Goal: Information Seeking & Learning: Learn about a topic

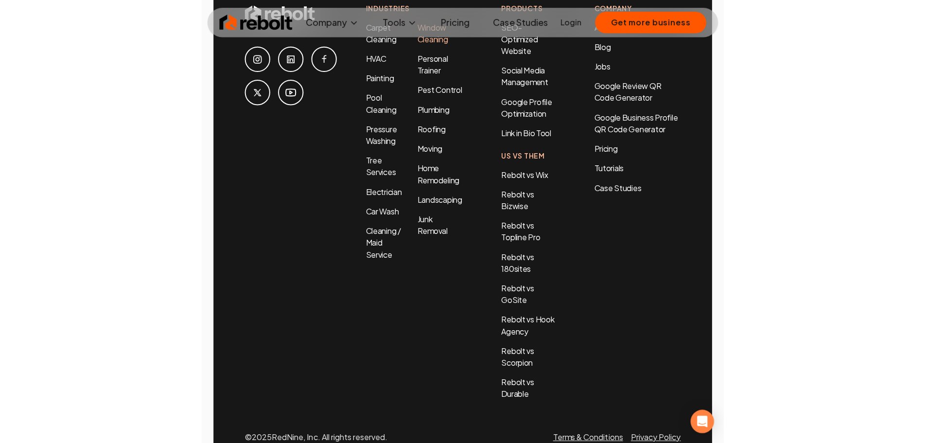
scroll to position [4707, 0]
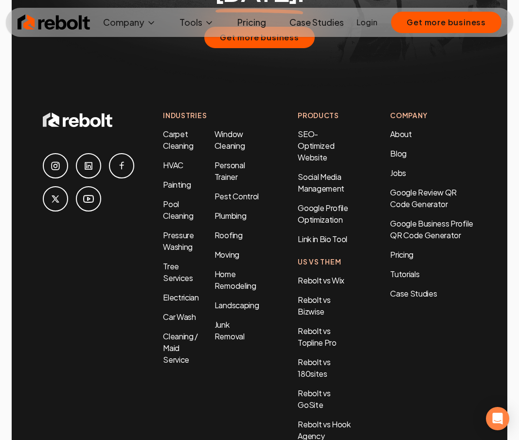
scroll to position [4920, 0]
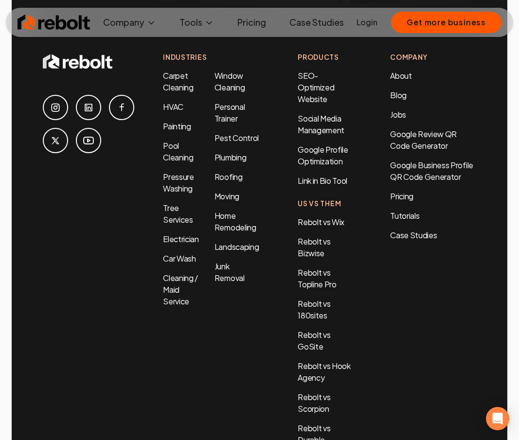
scroll to position [4920, 0]
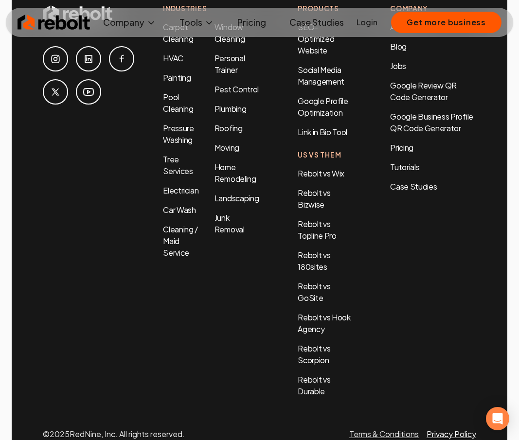
click at [448, 429] on link "Privacy Policy" at bounding box center [451, 434] width 50 height 10
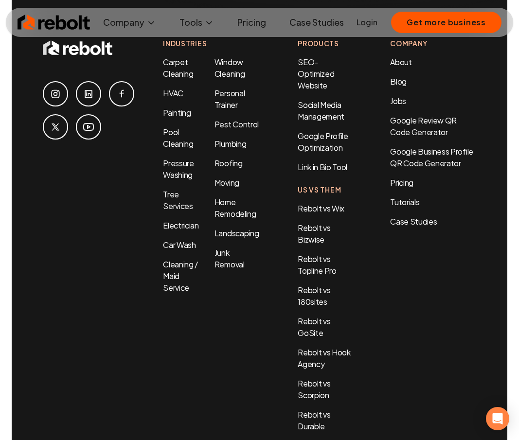
scroll to position [1434, 0]
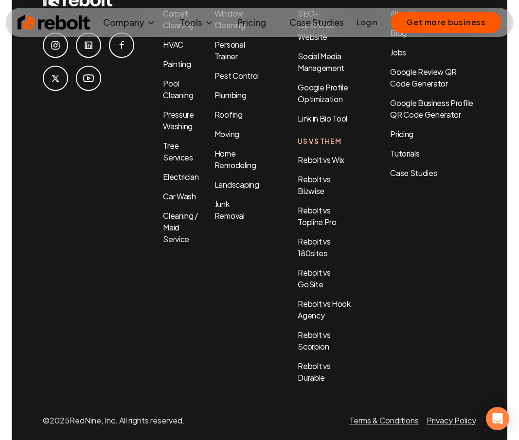
drag, startPoint x: 78, startPoint y: 395, endPoint x: 89, endPoint y: 395, distance: 11.2
click at [78, 415] on p "© 2025 RedNine, Inc. All rights reserved." at bounding box center [114, 421] width 142 height 12
drag, startPoint x: 89, startPoint y: 395, endPoint x: 107, endPoint y: 396, distance: 18.0
click at [108, 415] on p "© 2025 RedNine, Inc. All rights reserved." at bounding box center [114, 421] width 142 height 12
copy p "RedNine, Inc"
